Goal: Transaction & Acquisition: Register for event/course

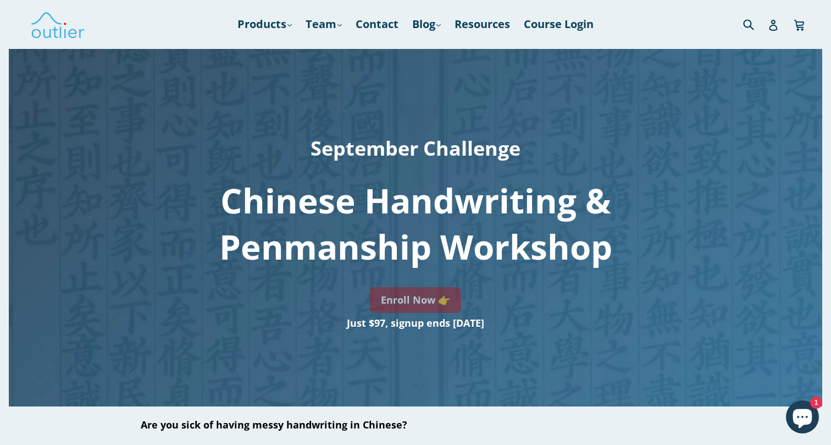
click at [423, 292] on link "Enroll Now 👉" at bounding box center [415, 300] width 91 height 26
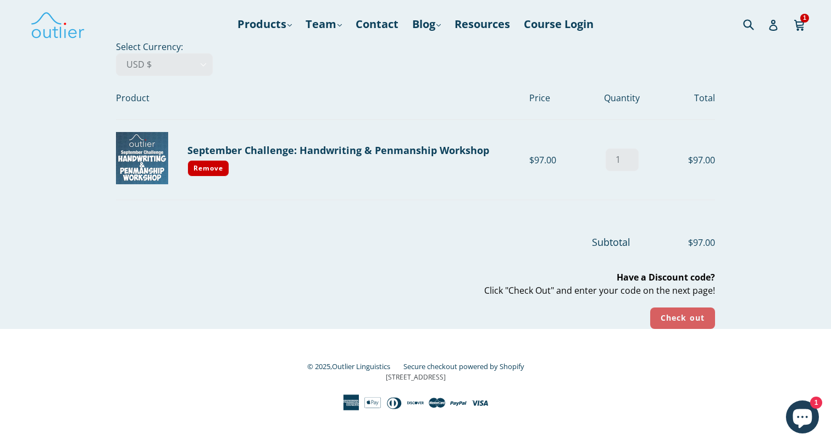
click at [679, 317] on input "Check out" at bounding box center [682, 317] width 65 height 21
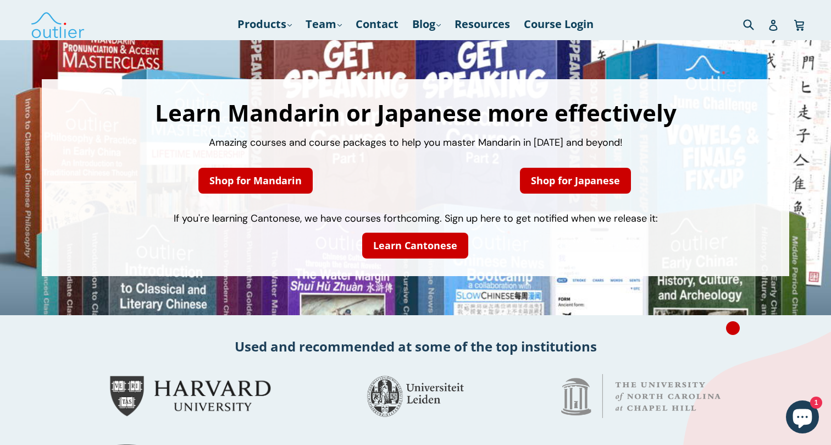
click at [802, 411] on icon "Chat window" at bounding box center [802, 418] width 19 height 19
